Goal: Information Seeking & Learning: Check status

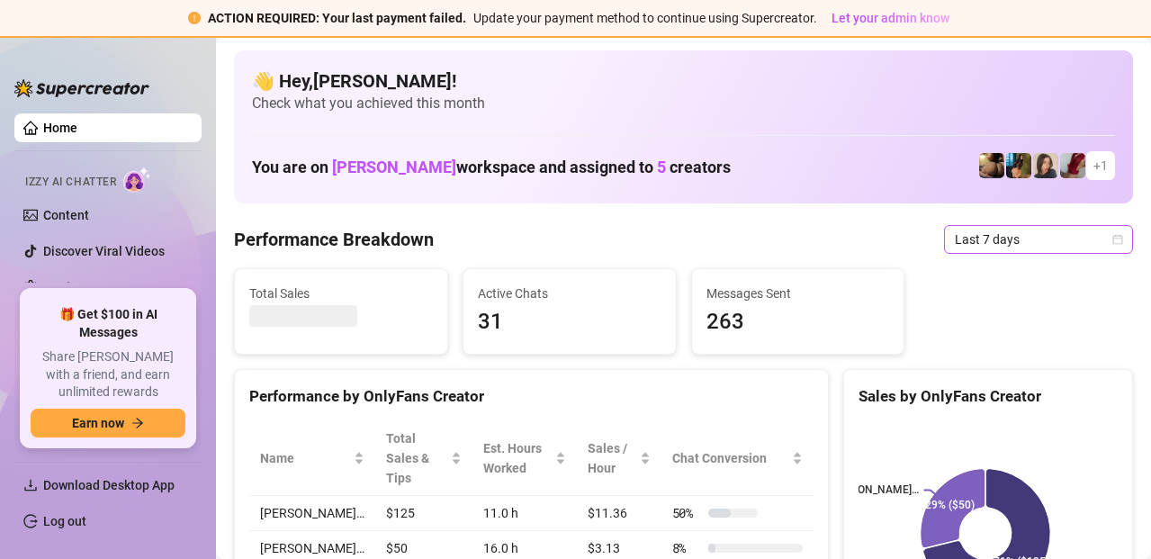
click at [1032, 251] on span "Last 7 days" at bounding box center [1038, 239] width 167 height 27
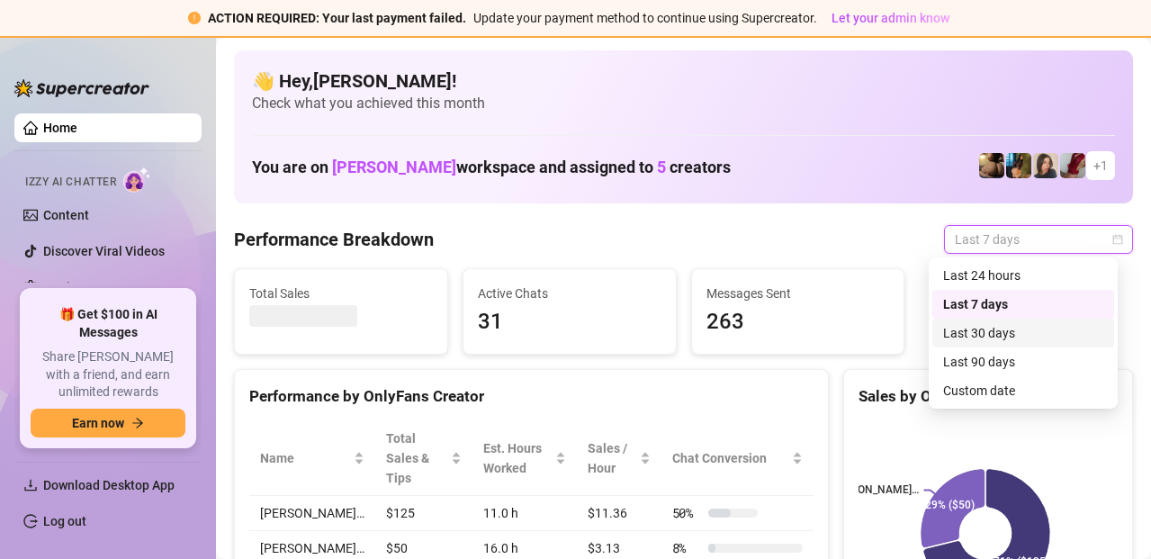
click at [996, 334] on div "Last 30 days" at bounding box center [1023, 333] width 160 height 20
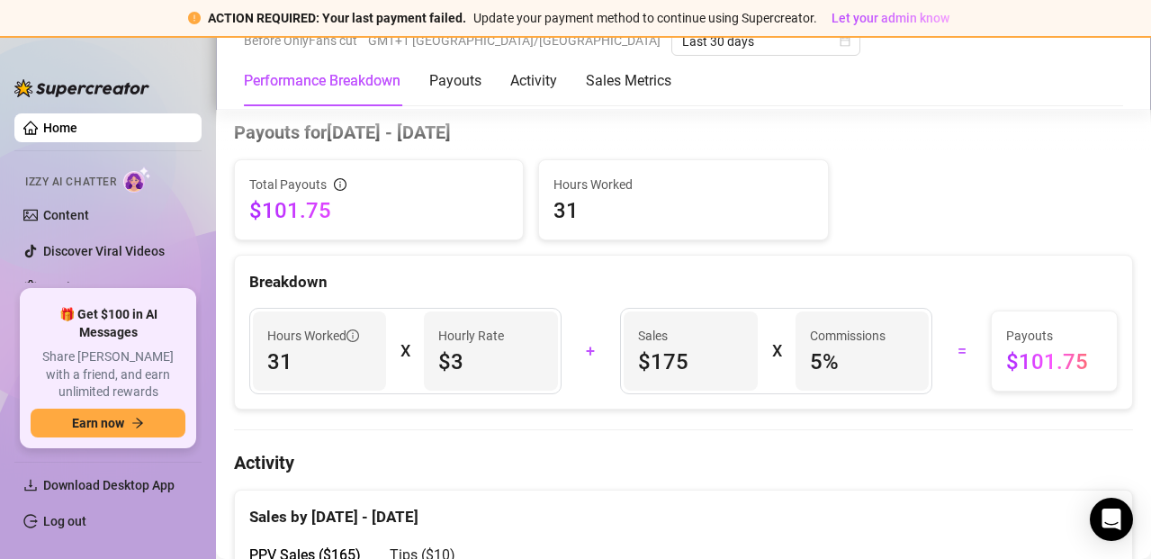
scroll to position [544, 0]
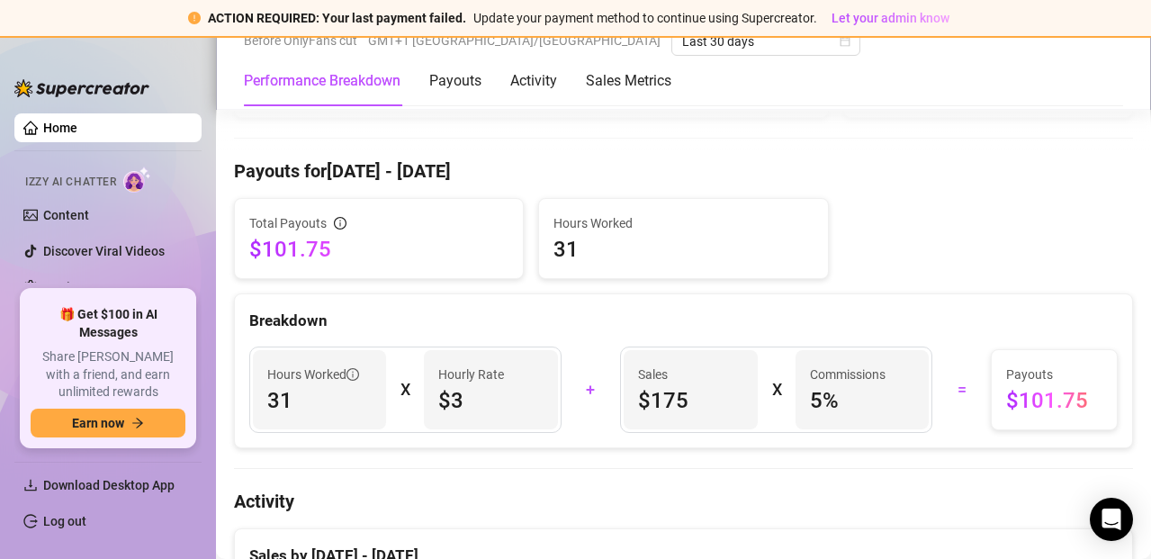
click at [611, 253] on span "31" at bounding box center [683, 249] width 259 height 29
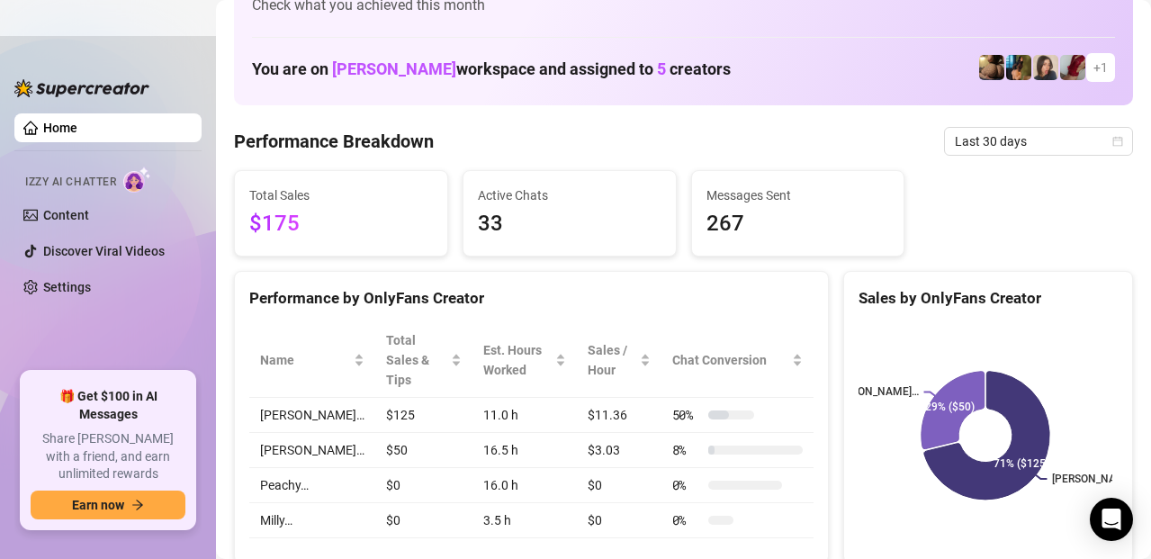
scroll to position [0, 0]
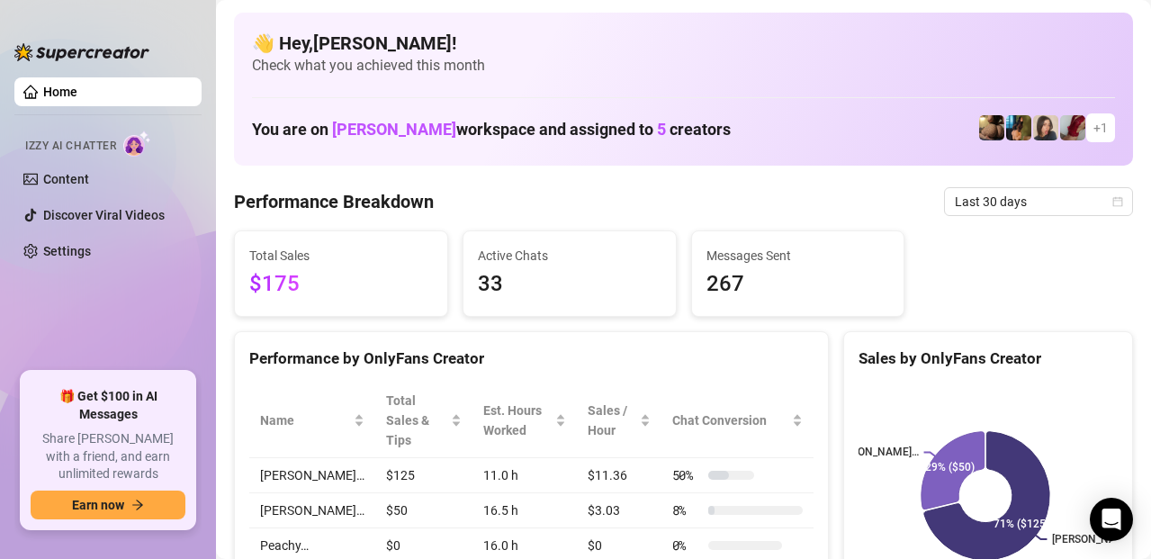
click at [412, 362] on div "Performance by OnlyFans Creator" at bounding box center [531, 359] width 564 height 24
click at [482, 311] on div "Active Chats 33" at bounding box center [570, 273] width 212 height 85
